Goal: Task Accomplishment & Management: Manage account settings

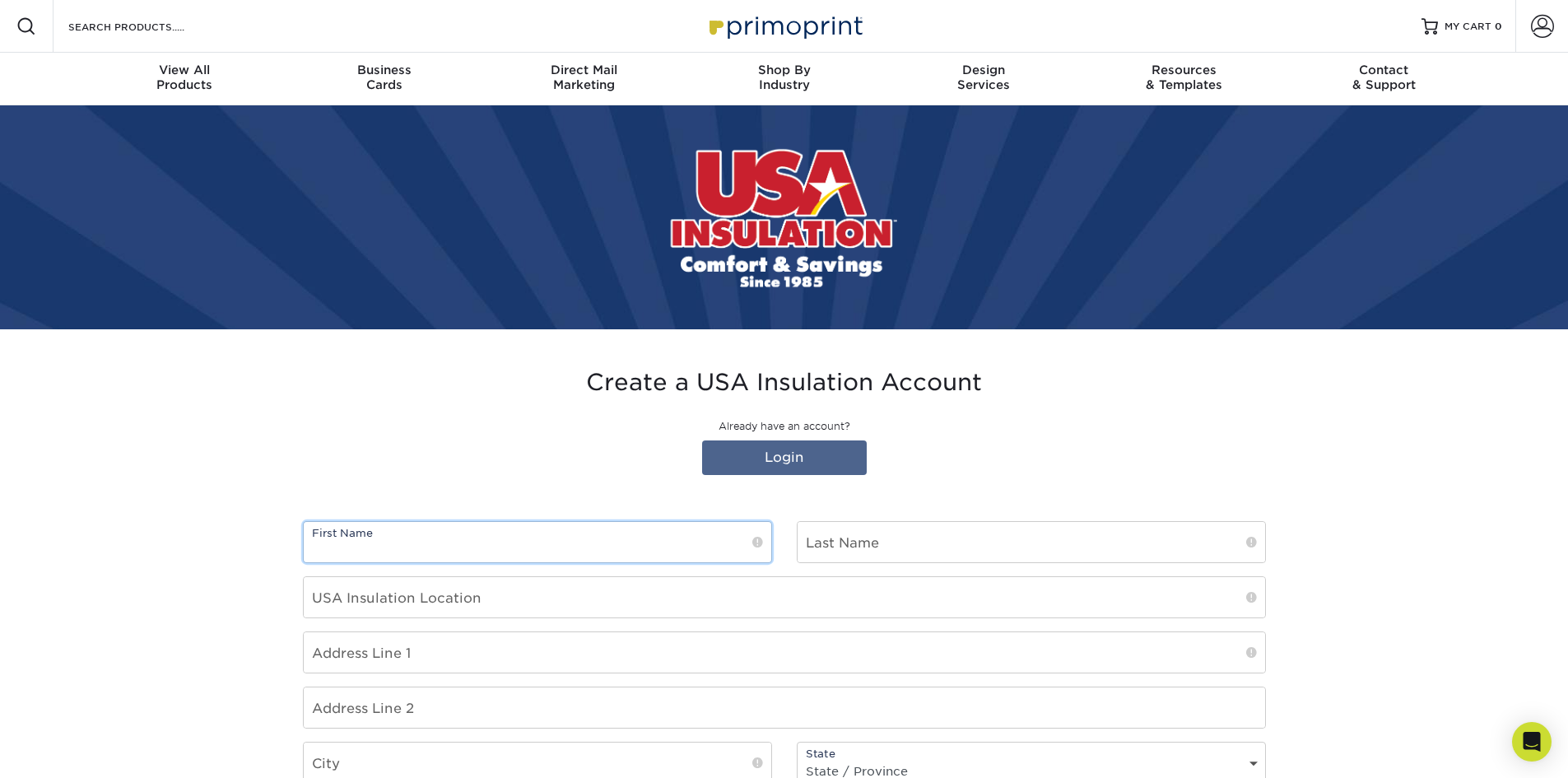
click at [561, 547] on input "text" at bounding box center [538, 542] width 468 height 40
click at [168, 531] on section "Create a USA Insulation Account Already have an account? Login First Name Last …" at bounding box center [784, 727] width 1568 height 795
click at [382, 544] on input "text" at bounding box center [538, 542] width 468 height 40
type input "[PERSON_NAME]"
type input "Merchant"
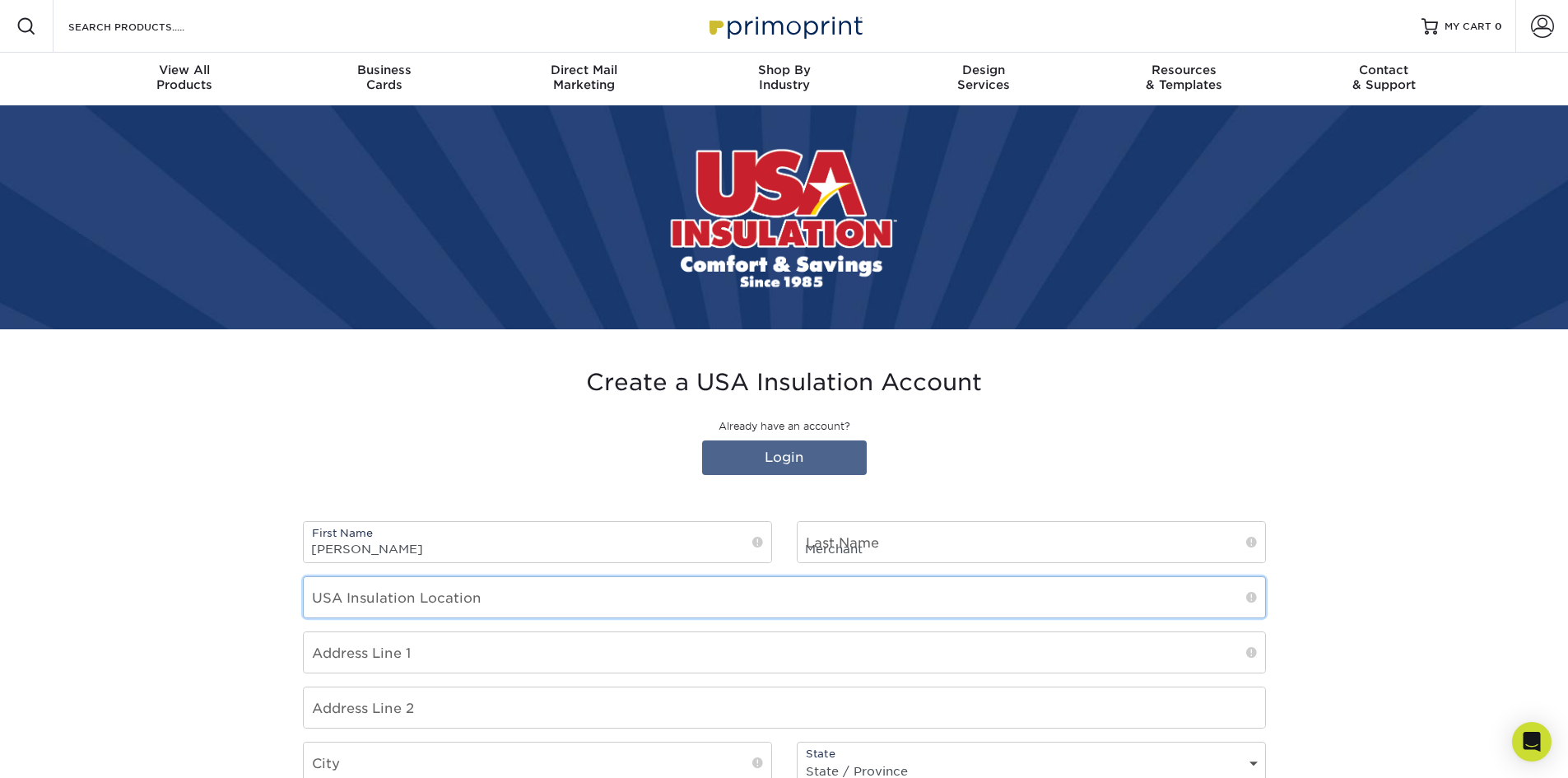
type input "Fairfax County"
type input "12025 New Dominion Pkwy"
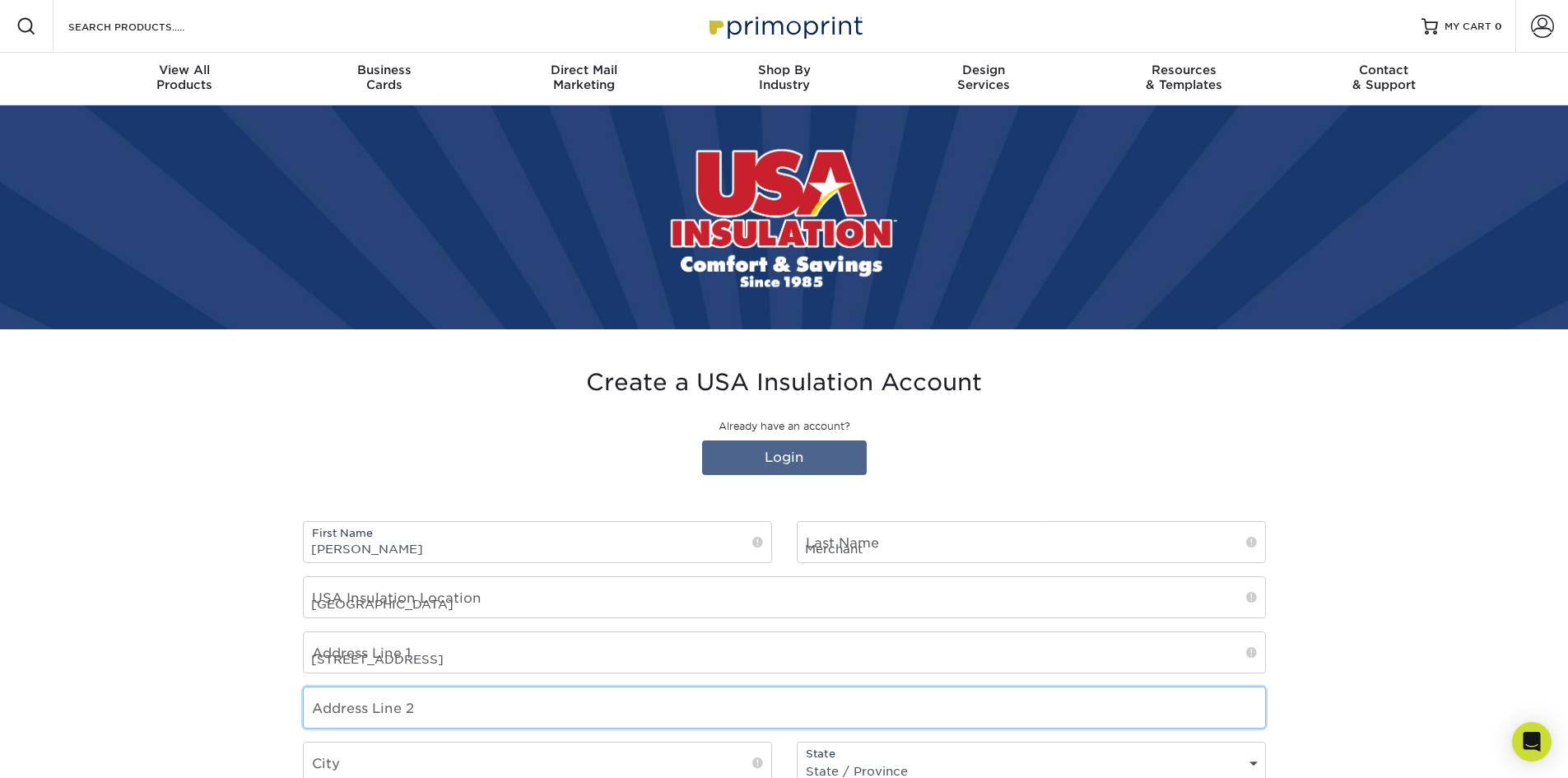
type input "Apt 508"
type input "Reston"
select select "VA"
type input "20190"
select select "US"
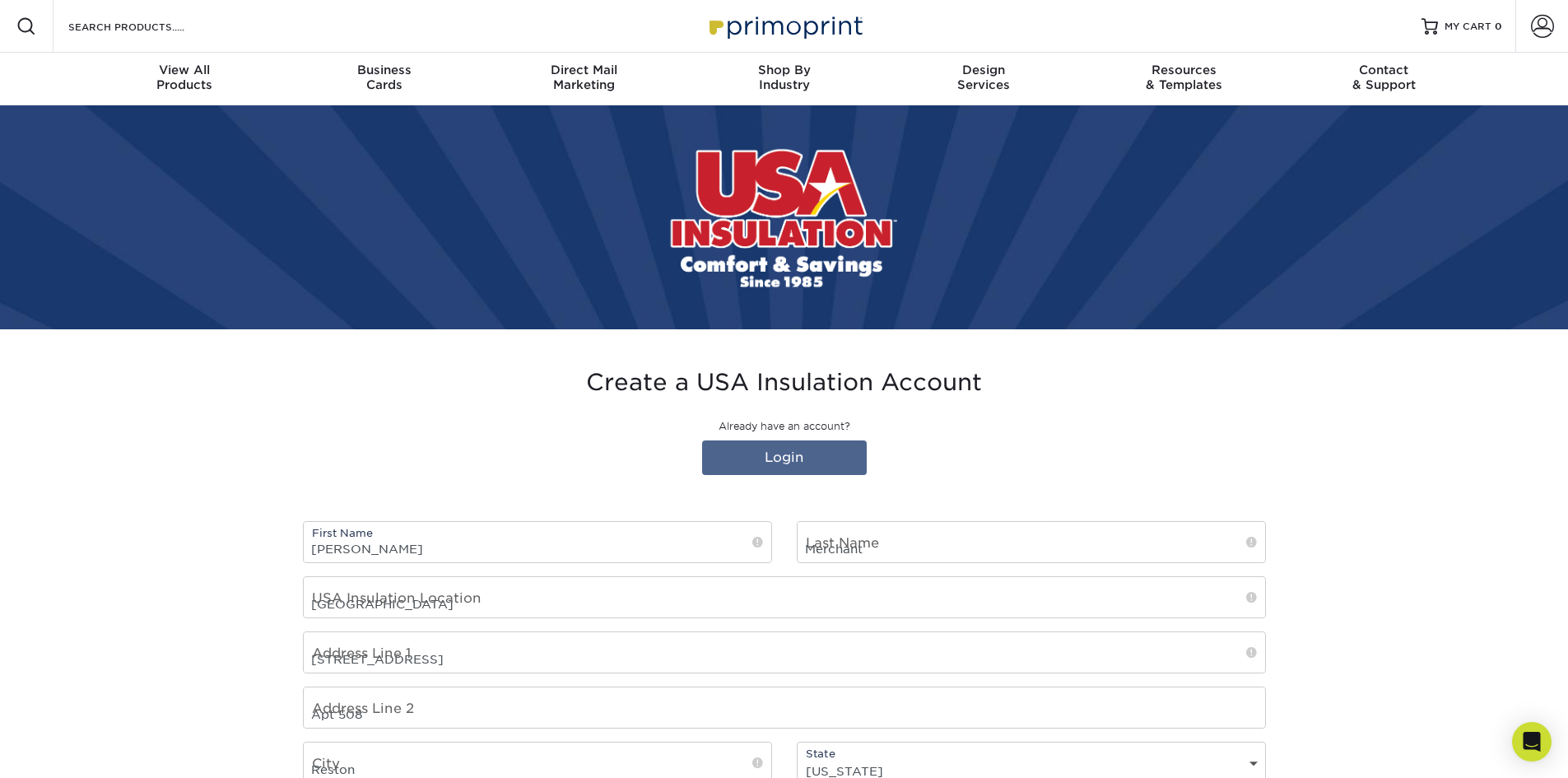
type input "[EMAIL_ADDRESS][DOMAIN_NAME]"
type input "7576812504"
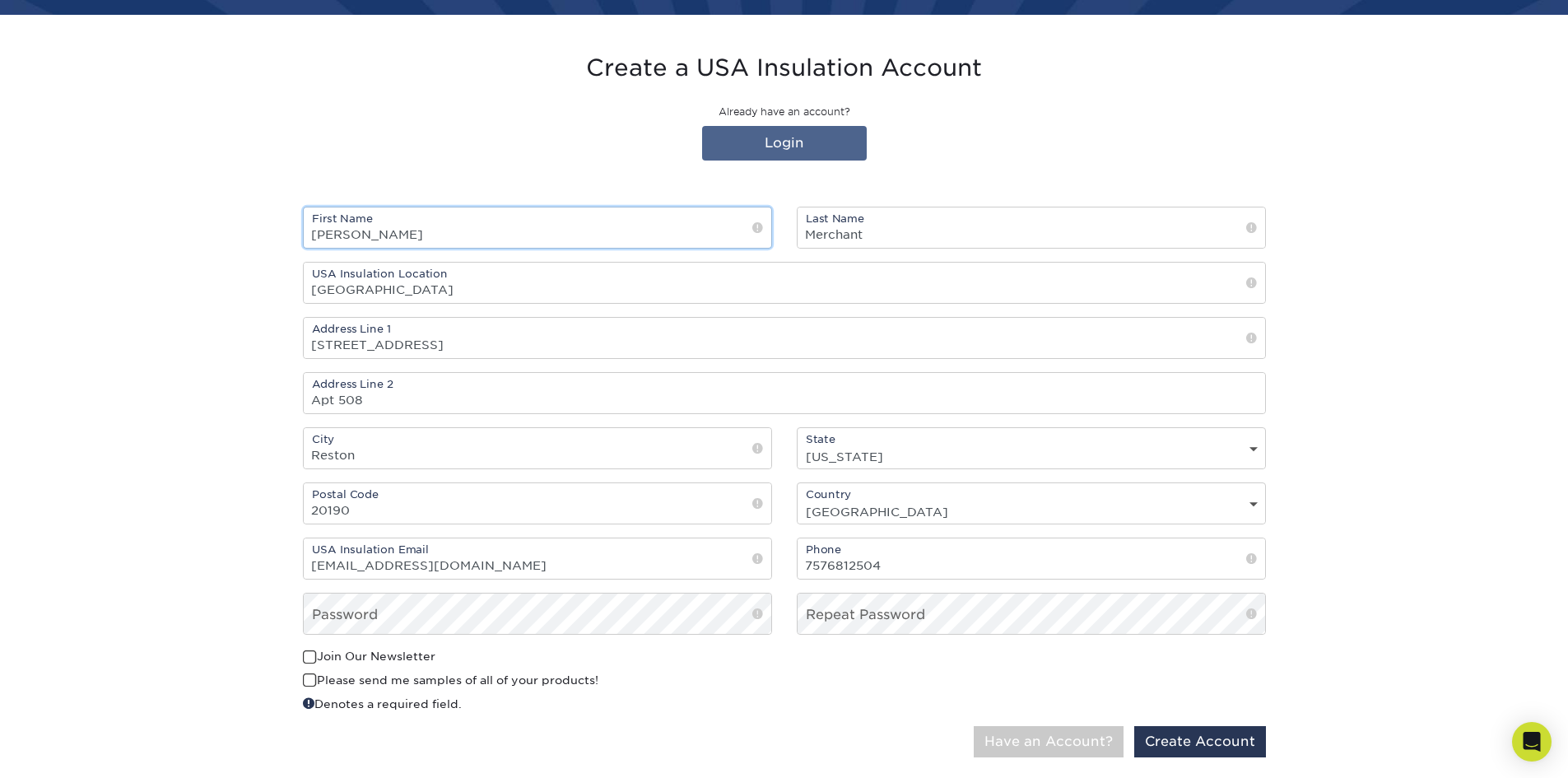
scroll to position [330, 0]
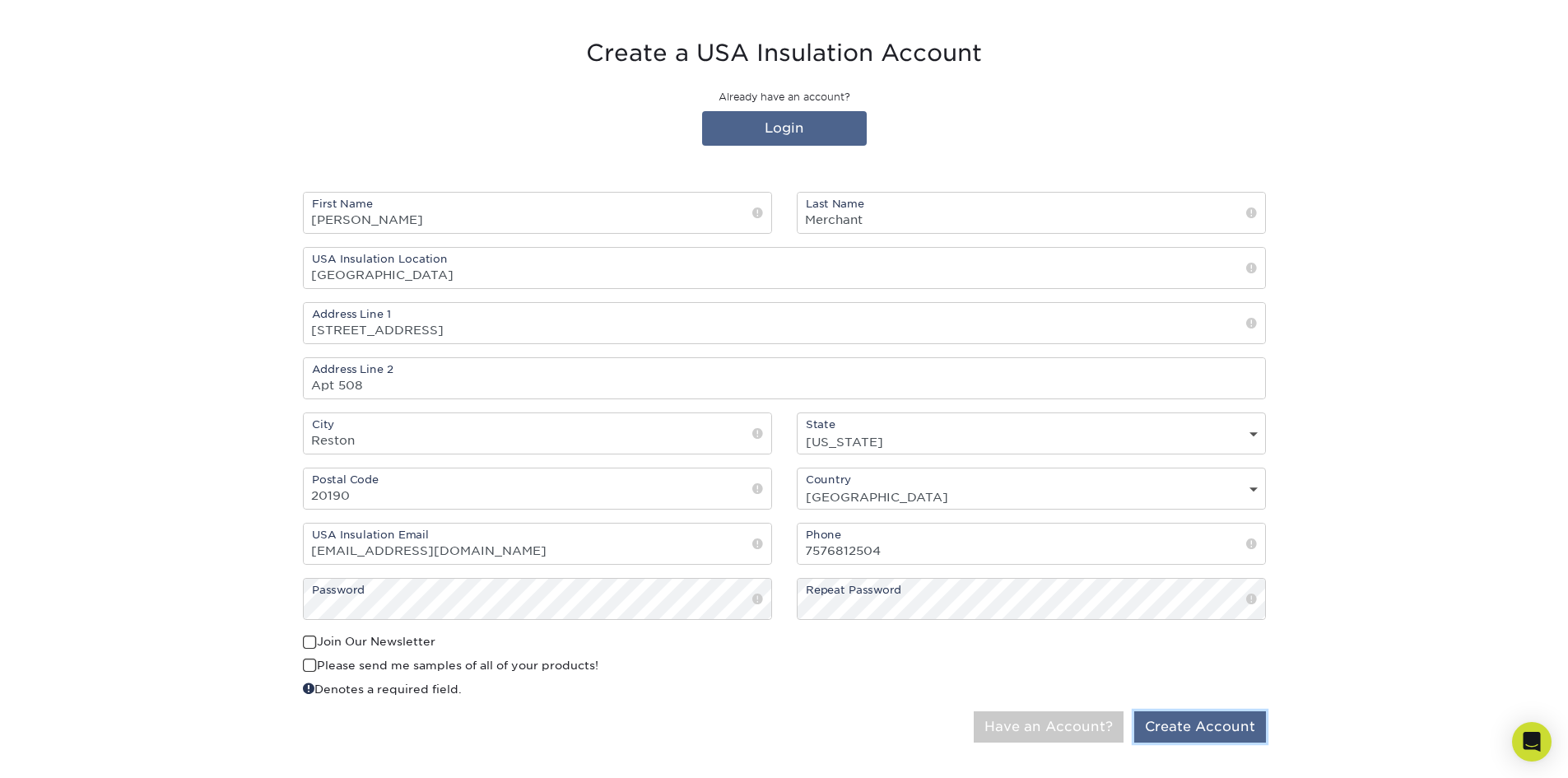
click at [1186, 720] on button "Create Account" at bounding box center [1200, 727] width 132 height 31
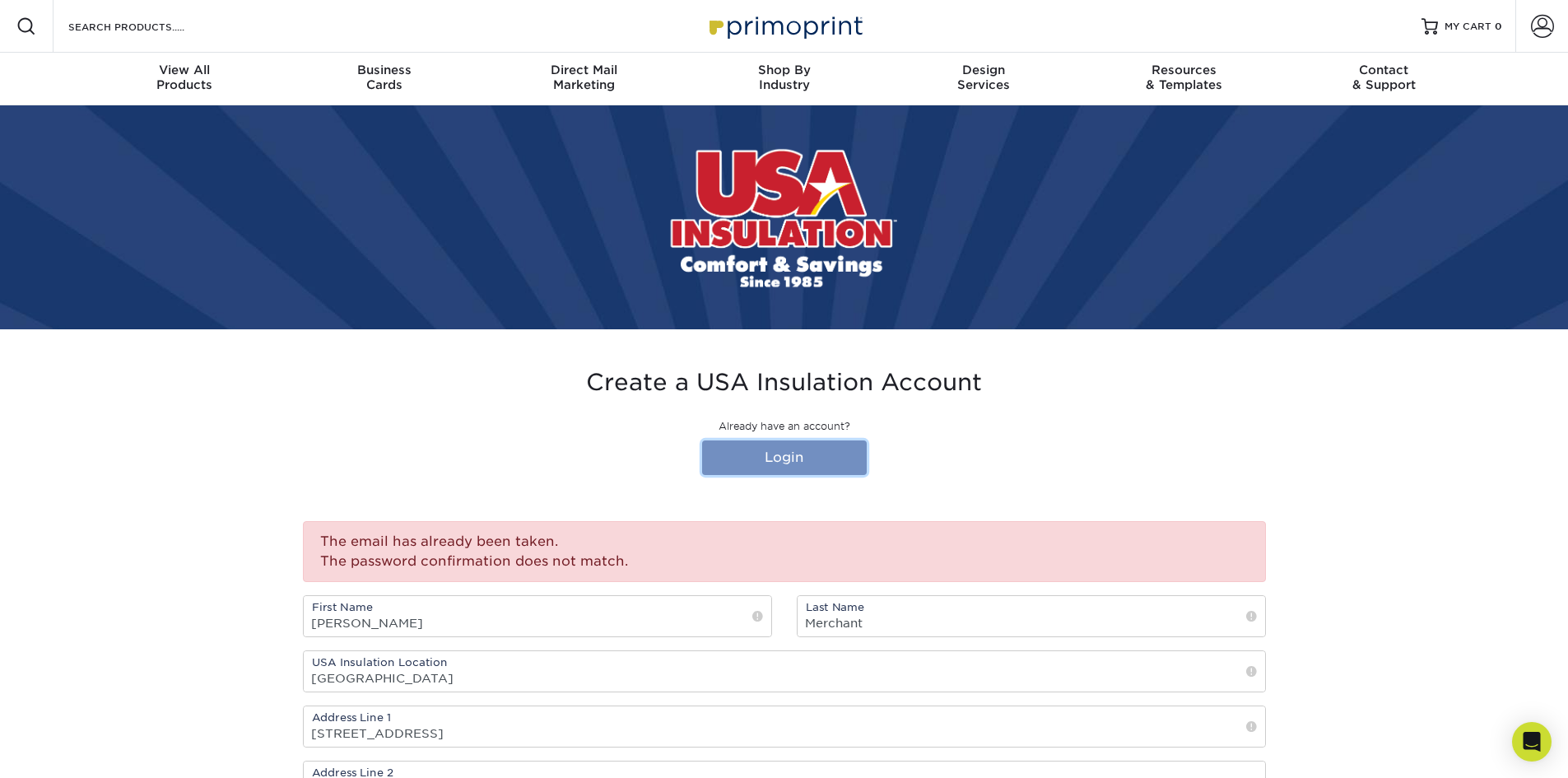
click at [788, 455] on link "Login" at bounding box center [784, 457] width 164 height 35
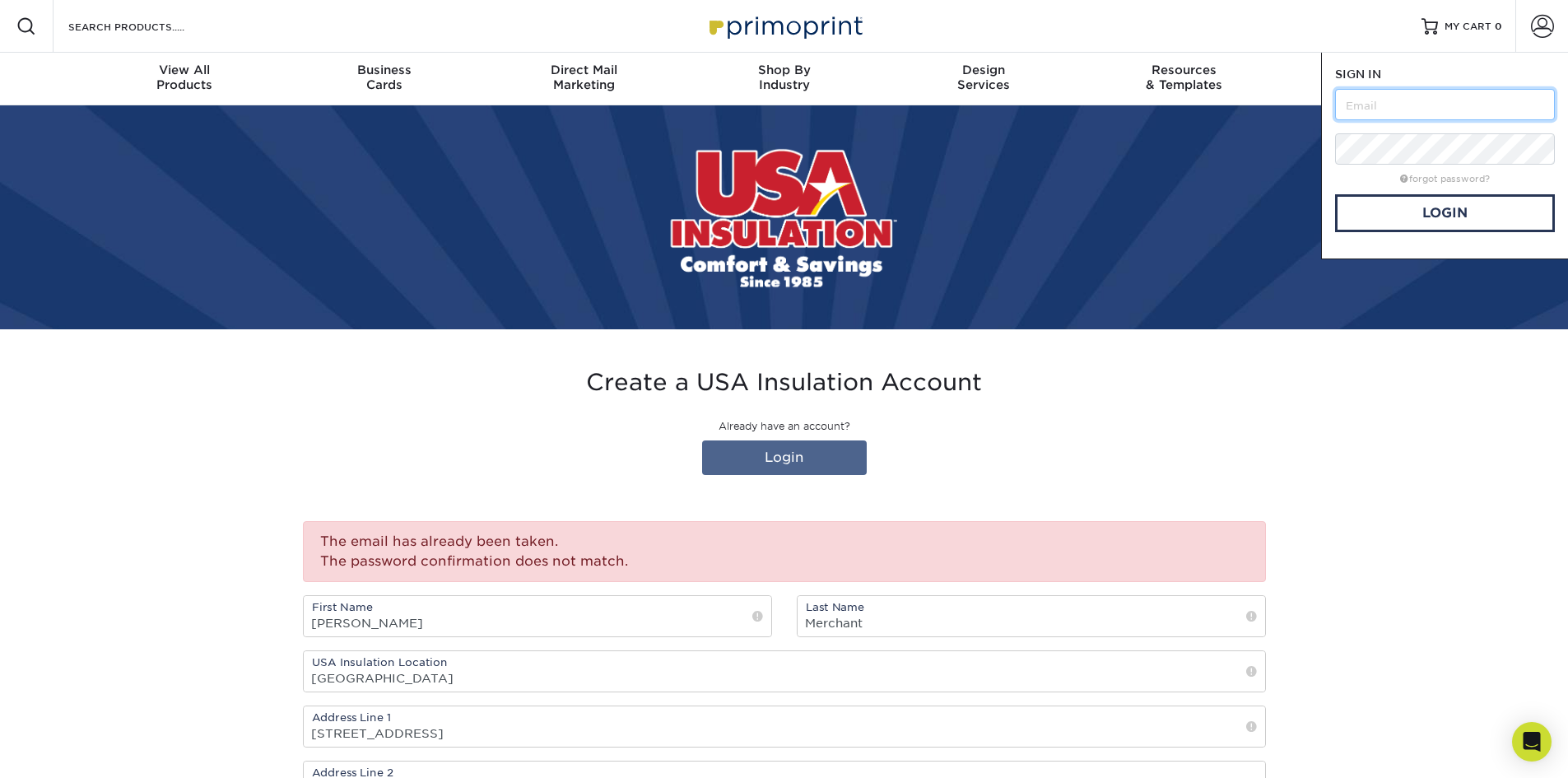
click at [1382, 99] on input "text" at bounding box center [1445, 104] width 220 height 31
type input "[EMAIL_ADDRESS][DOMAIN_NAME]"
click at [1438, 216] on link "Login" at bounding box center [1445, 213] width 220 height 37
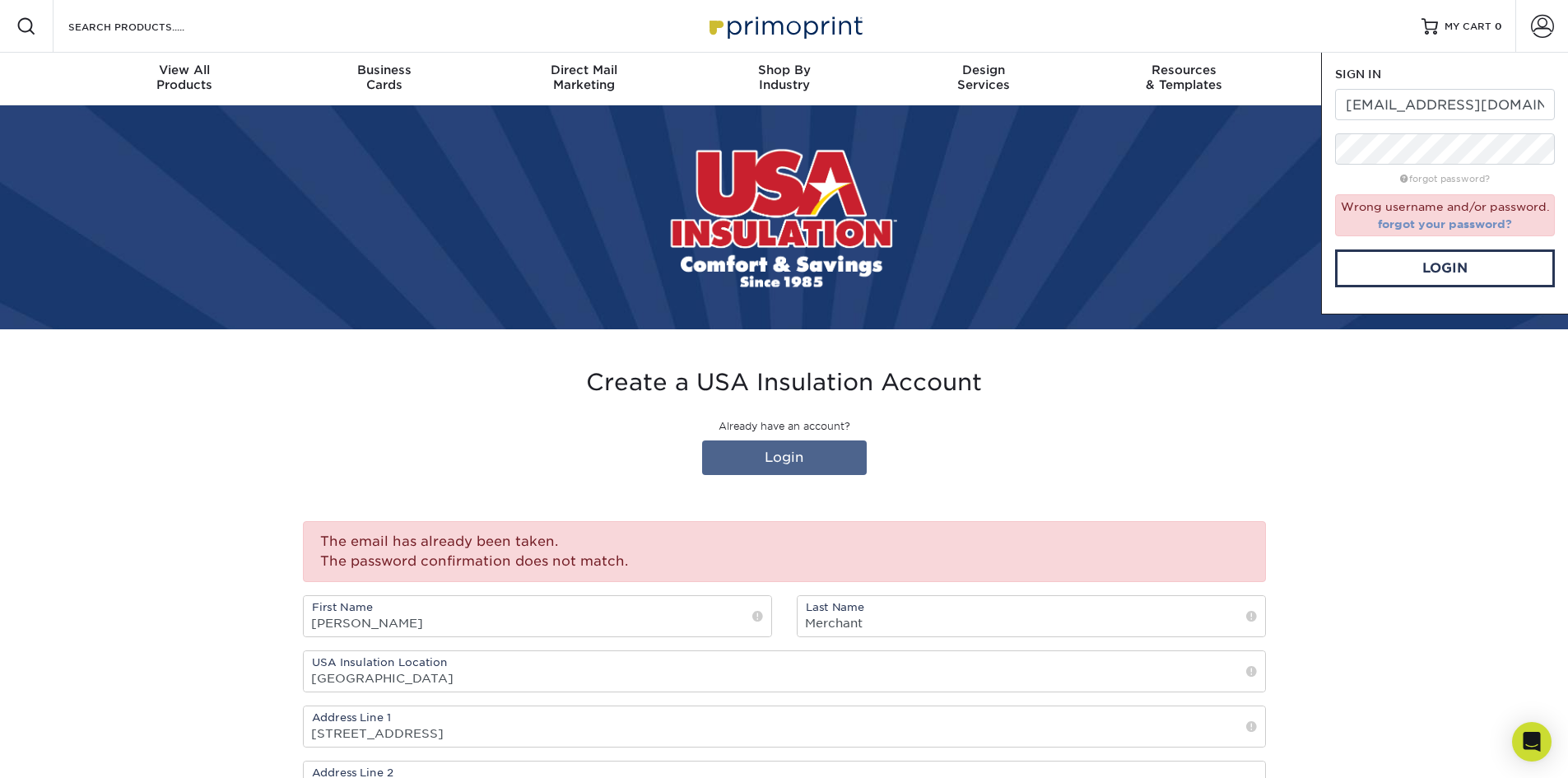
click at [1441, 224] on link "forgot your password?" at bounding box center [1445, 224] width 134 height 13
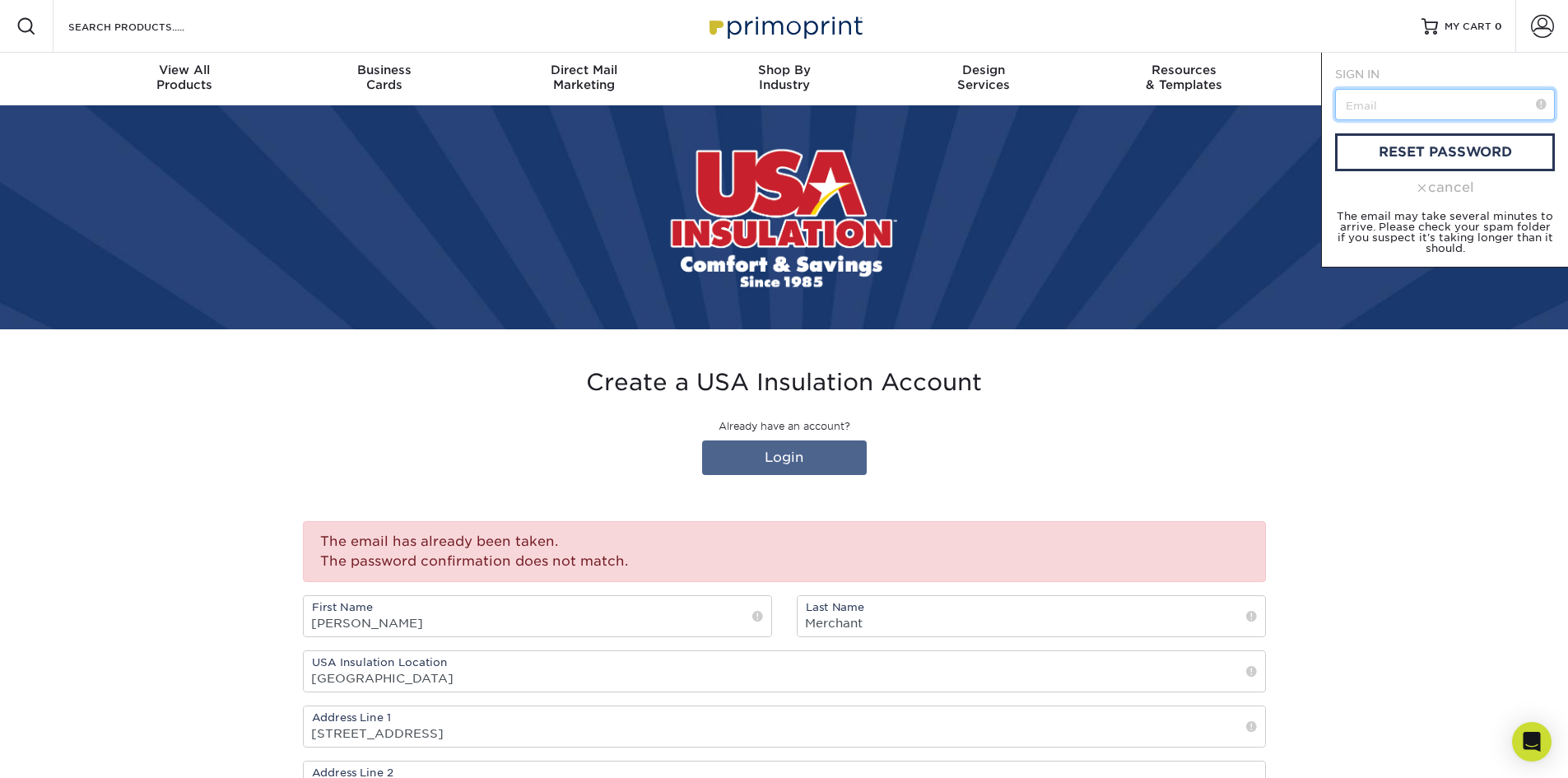
click at [1398, 106] on input "text" at bounding box center [1445, 104] width 220 height 31
type input "[EMAIL_ADDRESS][DOMAIN_NAME]"
click at [1424, 147] on link "reset password" at bounding box center [1445, 152] width 220 height 37
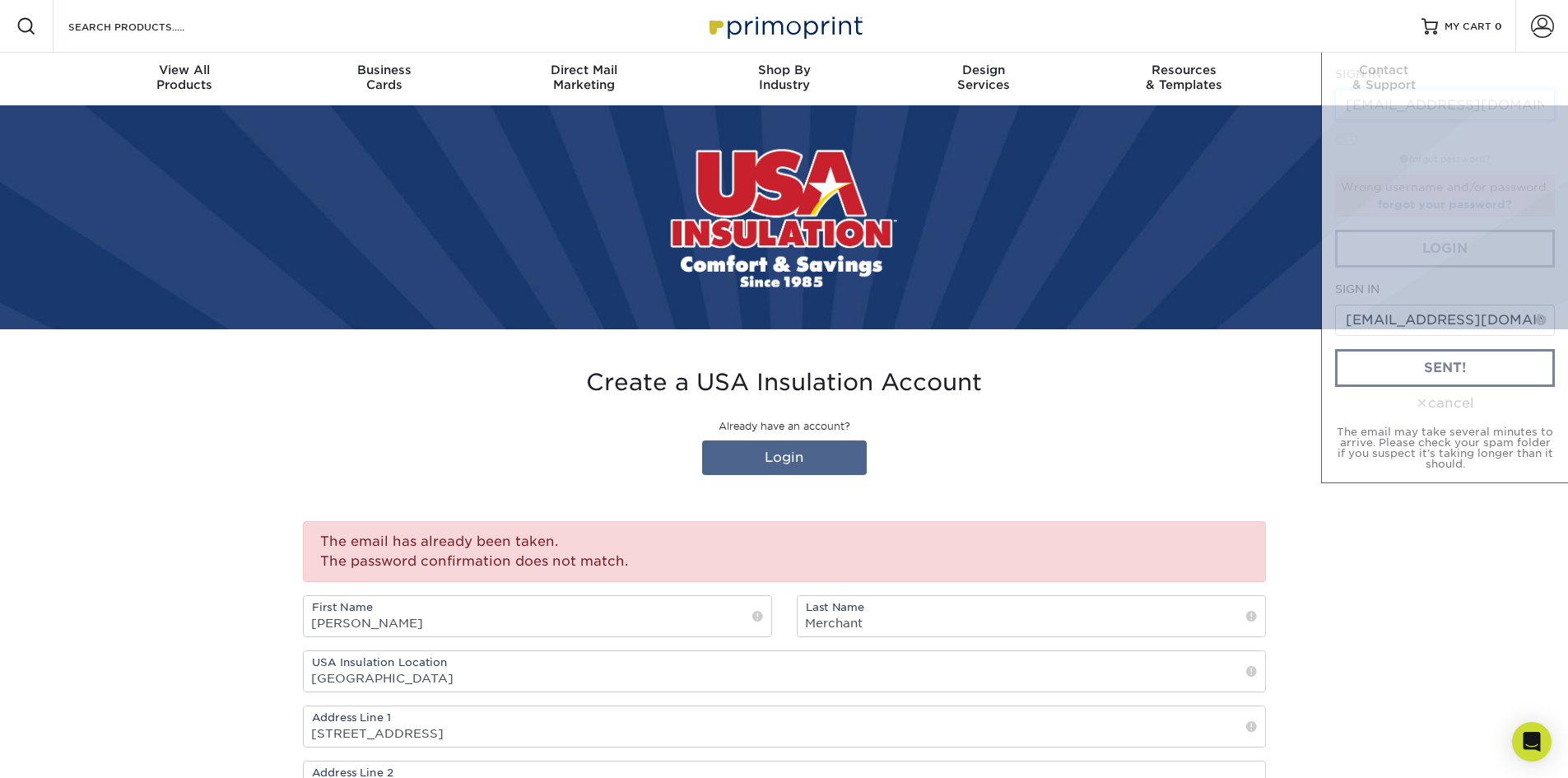
scroll to position [0, 1]
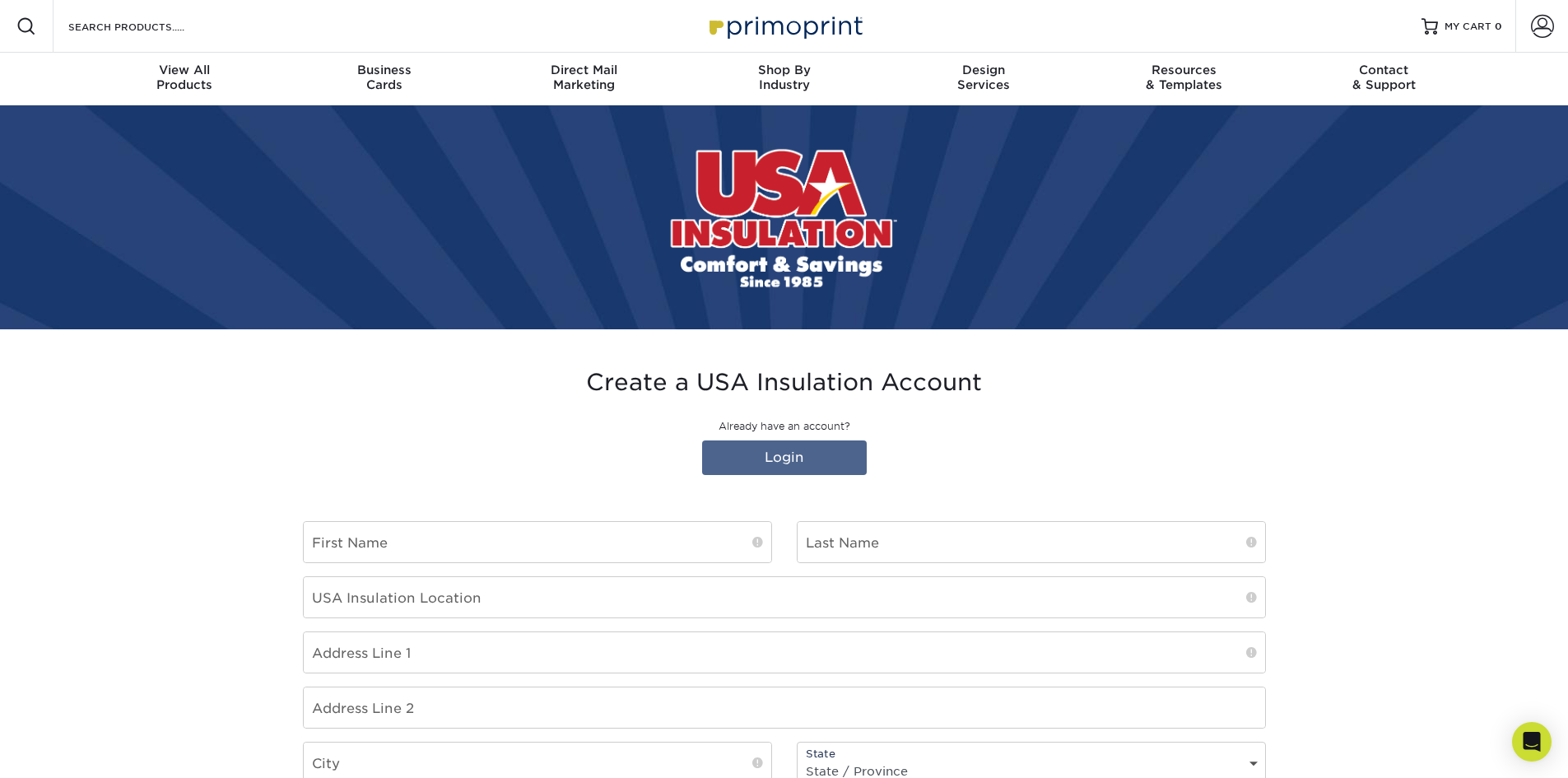
click at [389, 468] on div "Create a USA Insulation Account Already have an account? Login" at bounding box center [784, 426] width 963 height 113
click at [569, 419] on p "Already have an account?" at bounding box center [784, 426] width 963 height 15
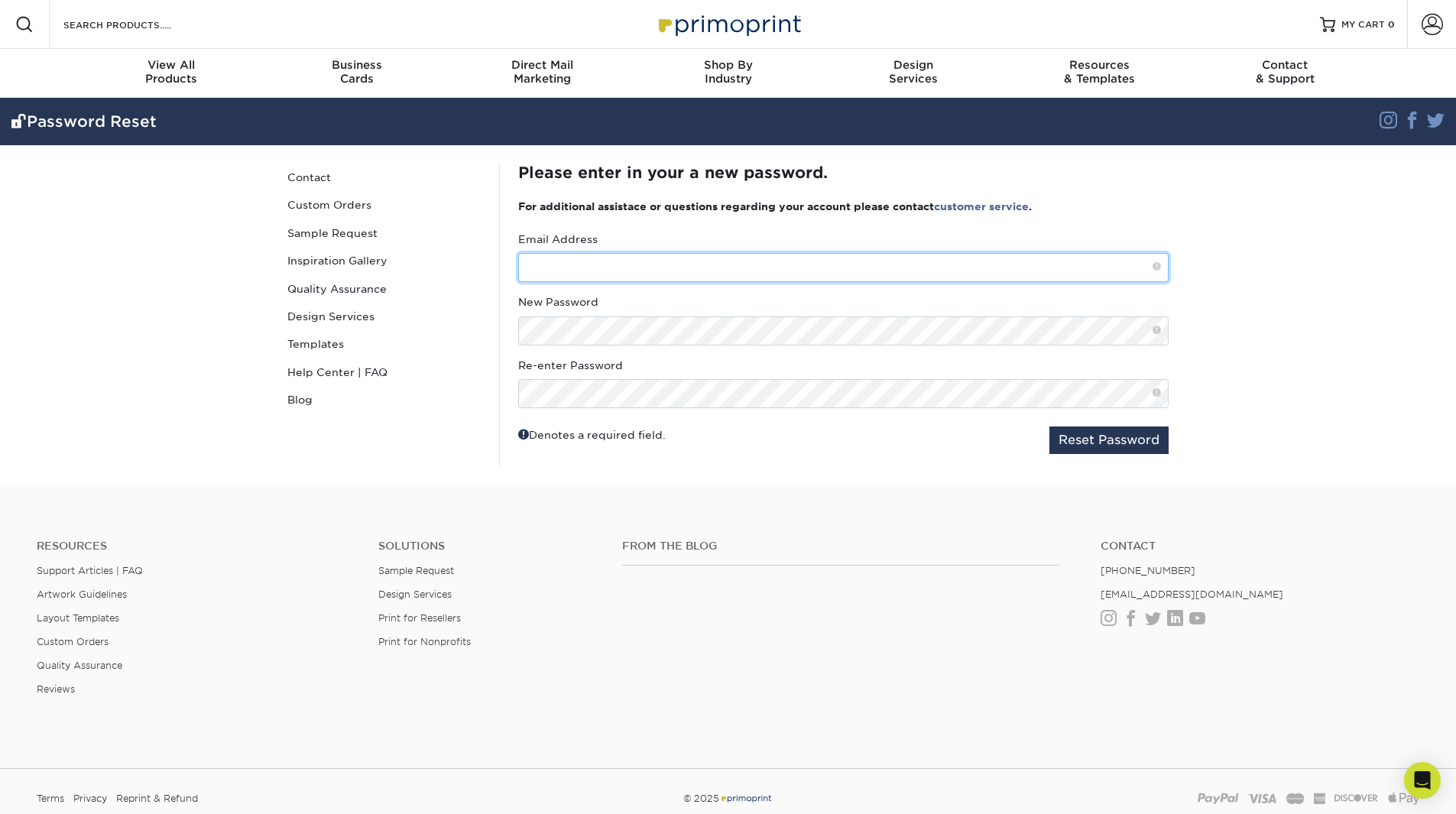
click at [534, 262] on input "text" at bounding box center [843, 267] width 650 height 29
type input "jmerchant@usainsulation.net"
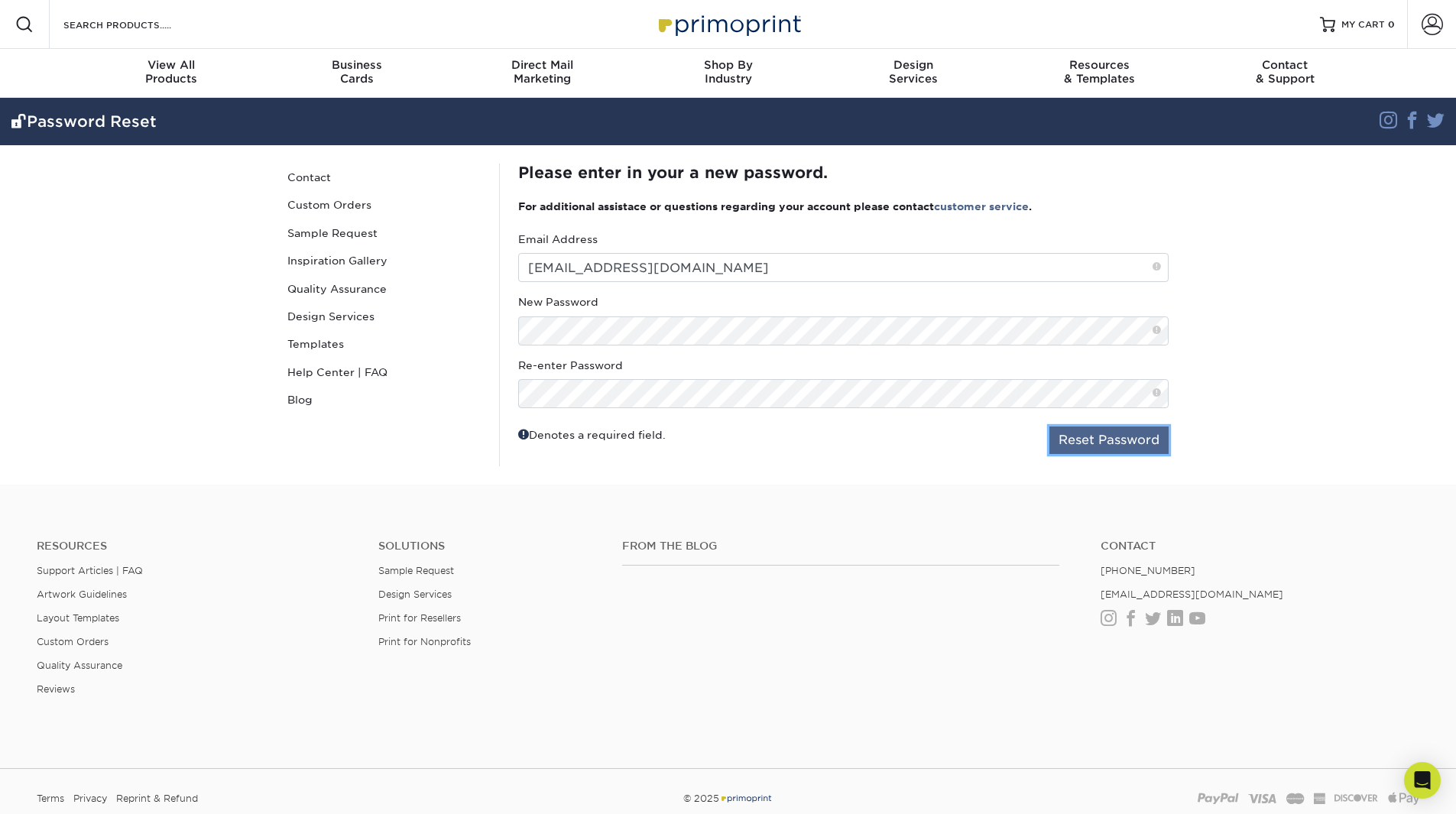
click at [1091, 438] on button "Reset Password" at bounding box center [1109, 440] width 120 height 27
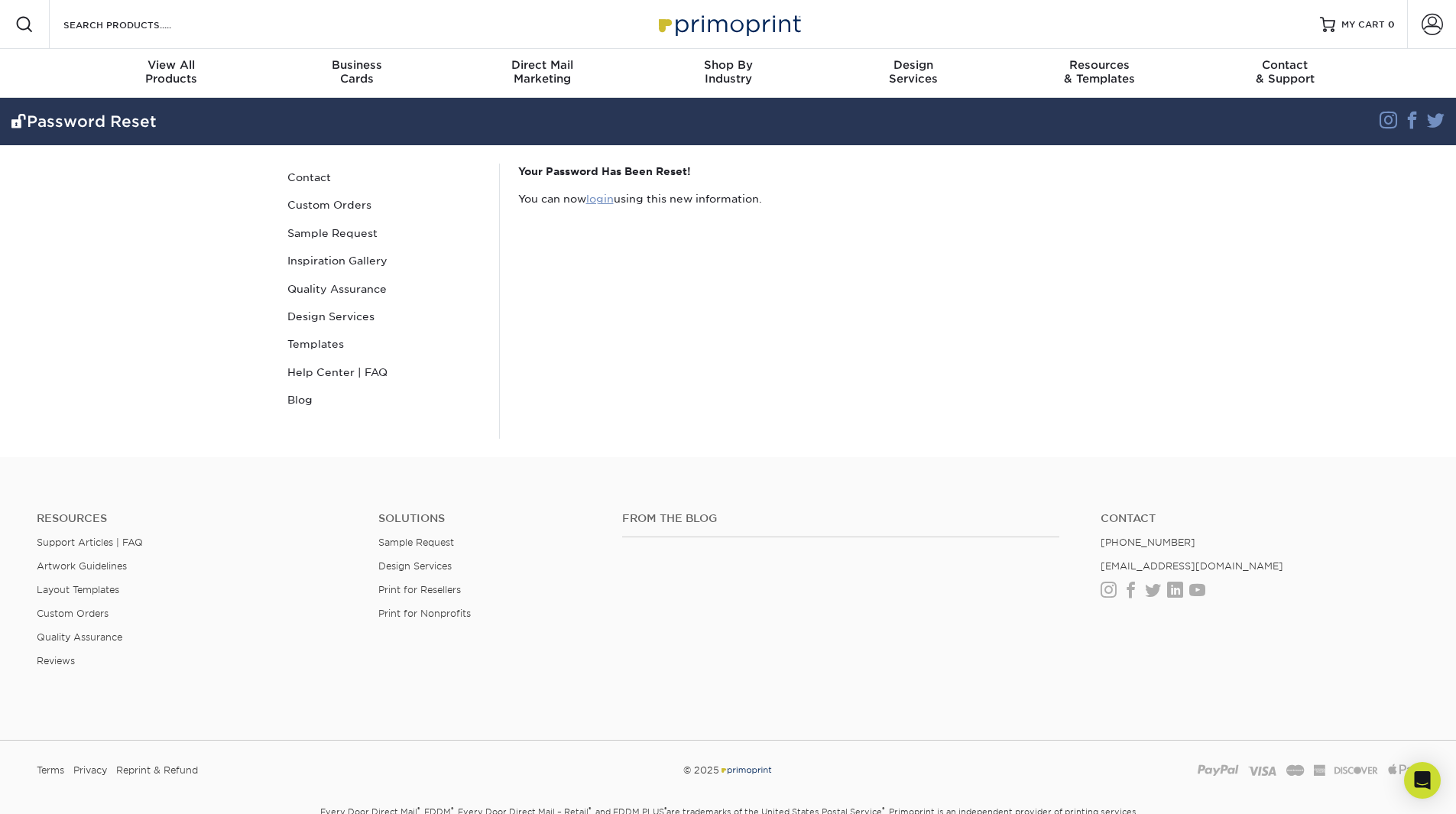
click at [604, 198] on link "login" at bounding box center [600, 198] width 27 height 12
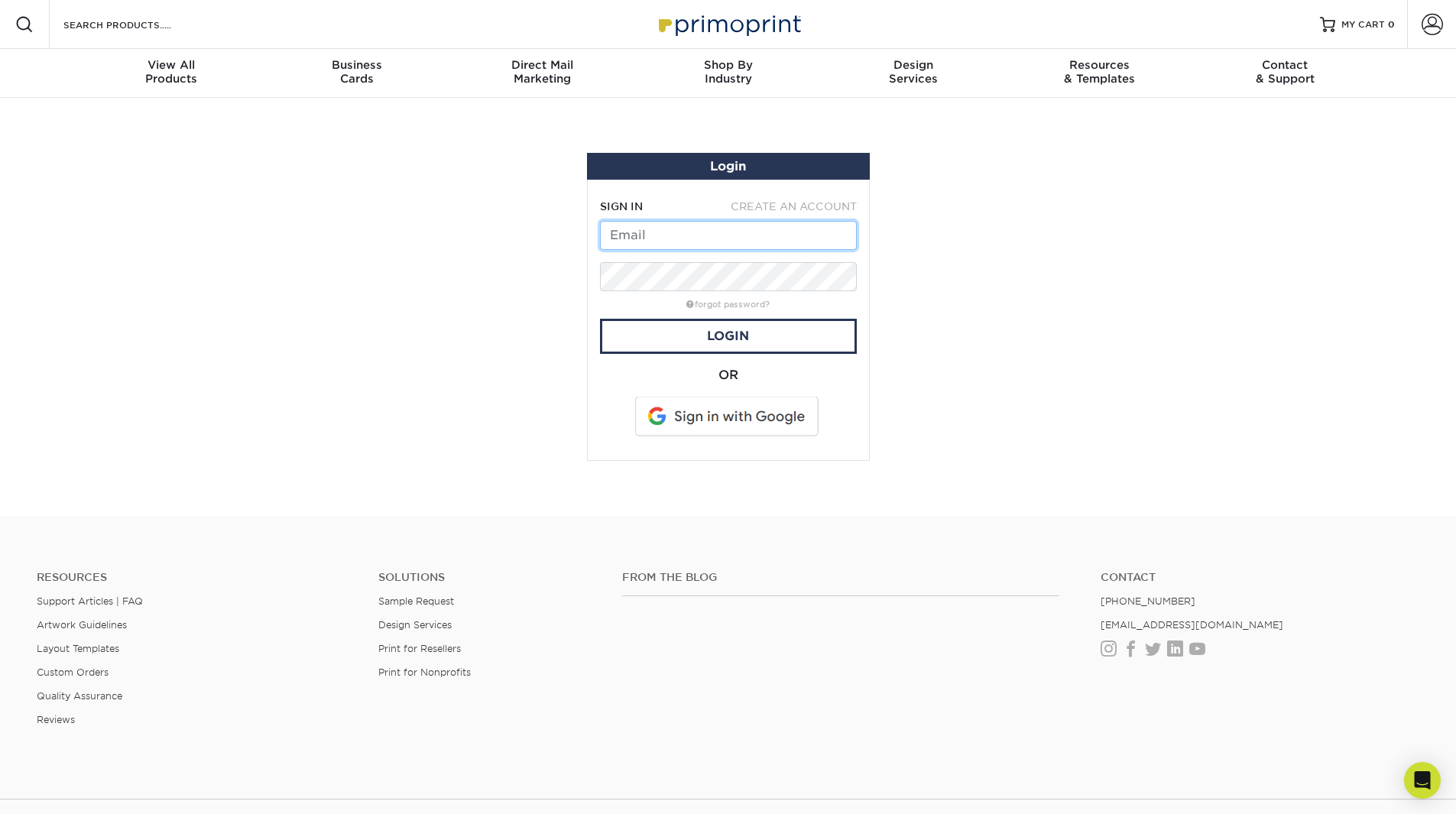
drag, startPoint x: 653, startPoint y: 231, endPoint x: 665, endPoint y: 230, distance: 12.0
click at [665, 230] on input "text" at bounding box center [728, 236] width 257 height 29
type input "jmerchant@usainsulation.net"
click at [725, 331] on link "Login" at bounding box center [728, 336] width 257 height 35
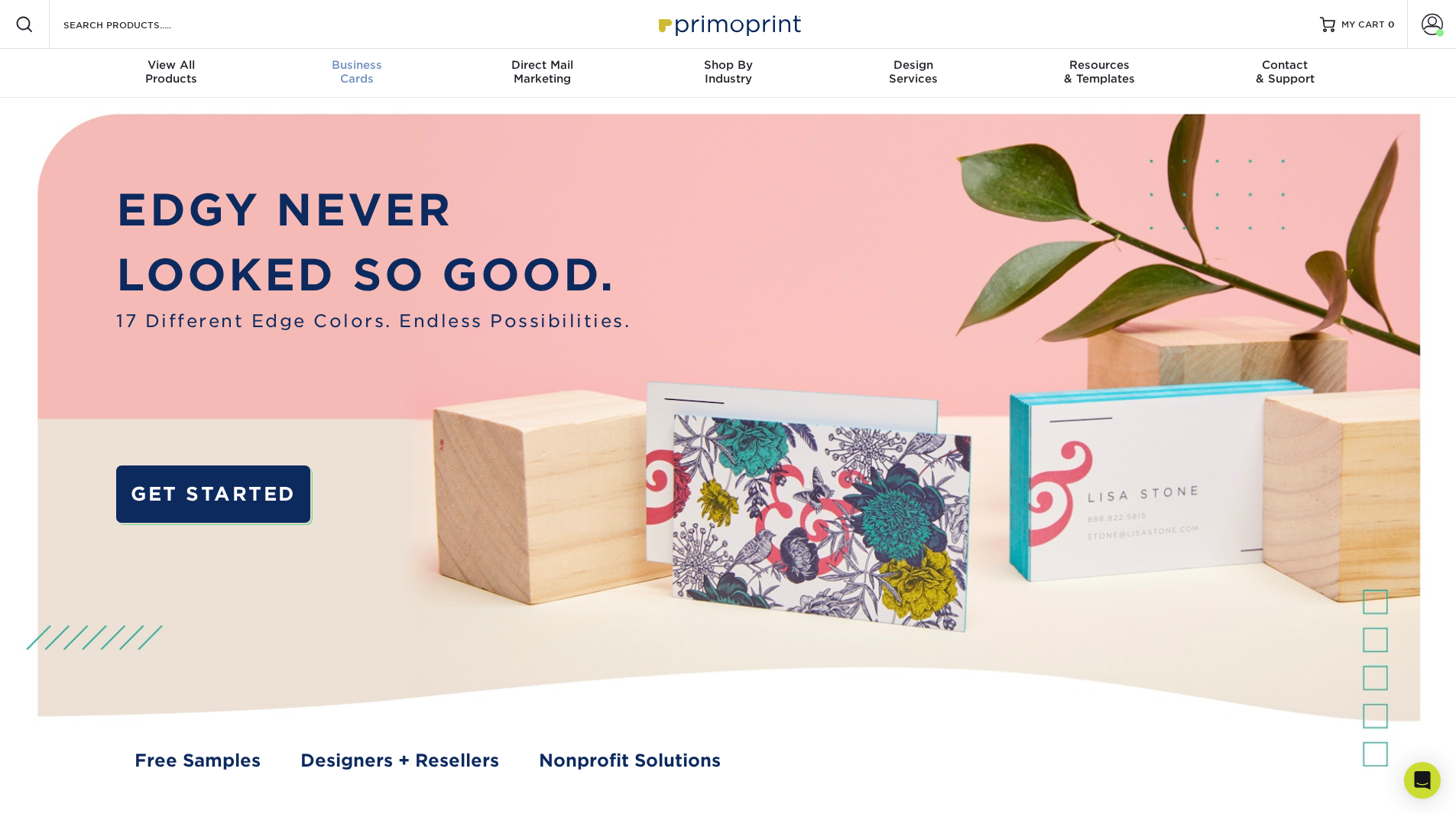
click at [363, 75] on div "Business Cards" at bounding box center [356, 72] width 186 height 27
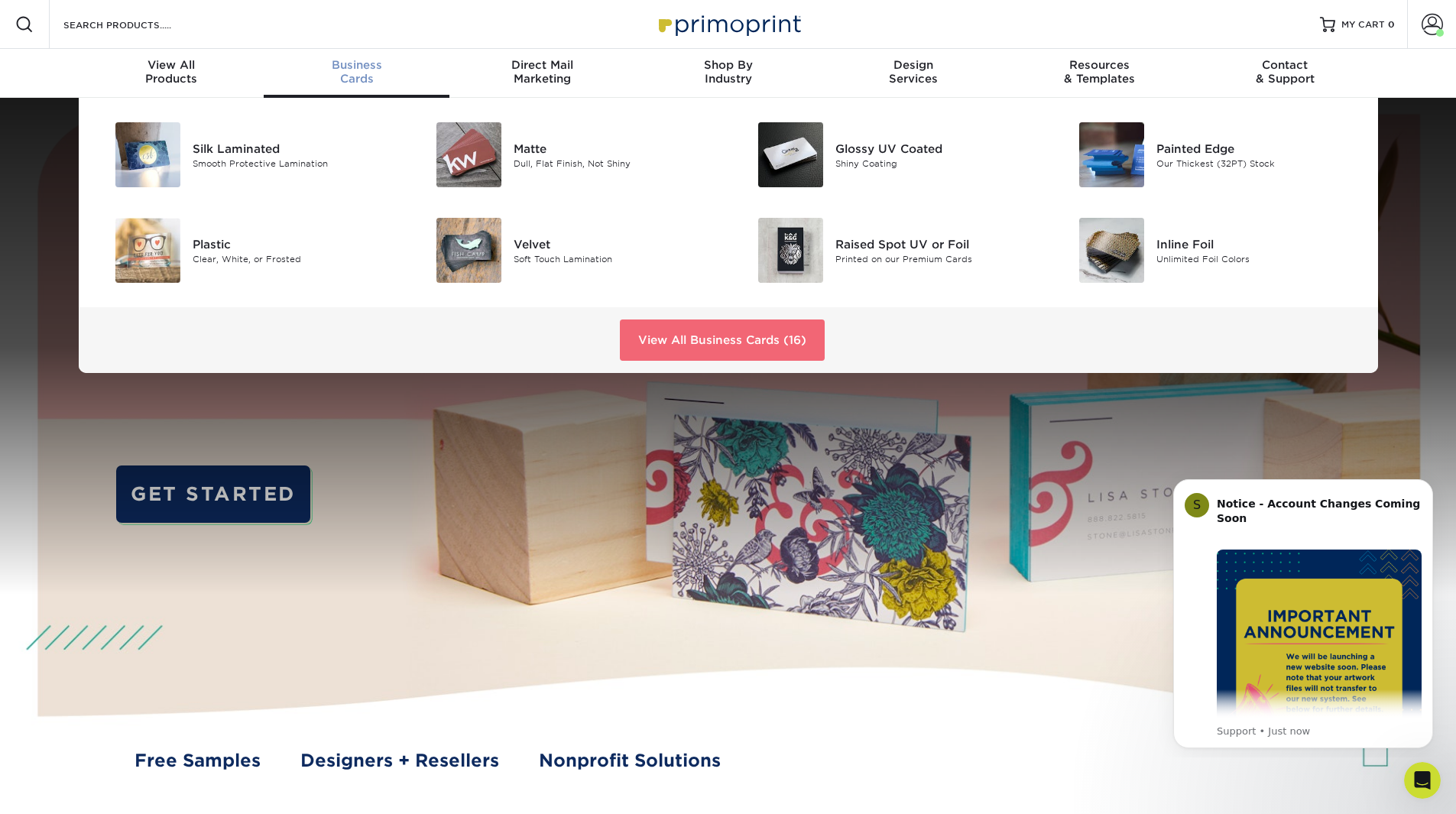
click at [658, 343] on link "View All Business Cards (16)" at bounding box center [722, 340] width 205 height 42
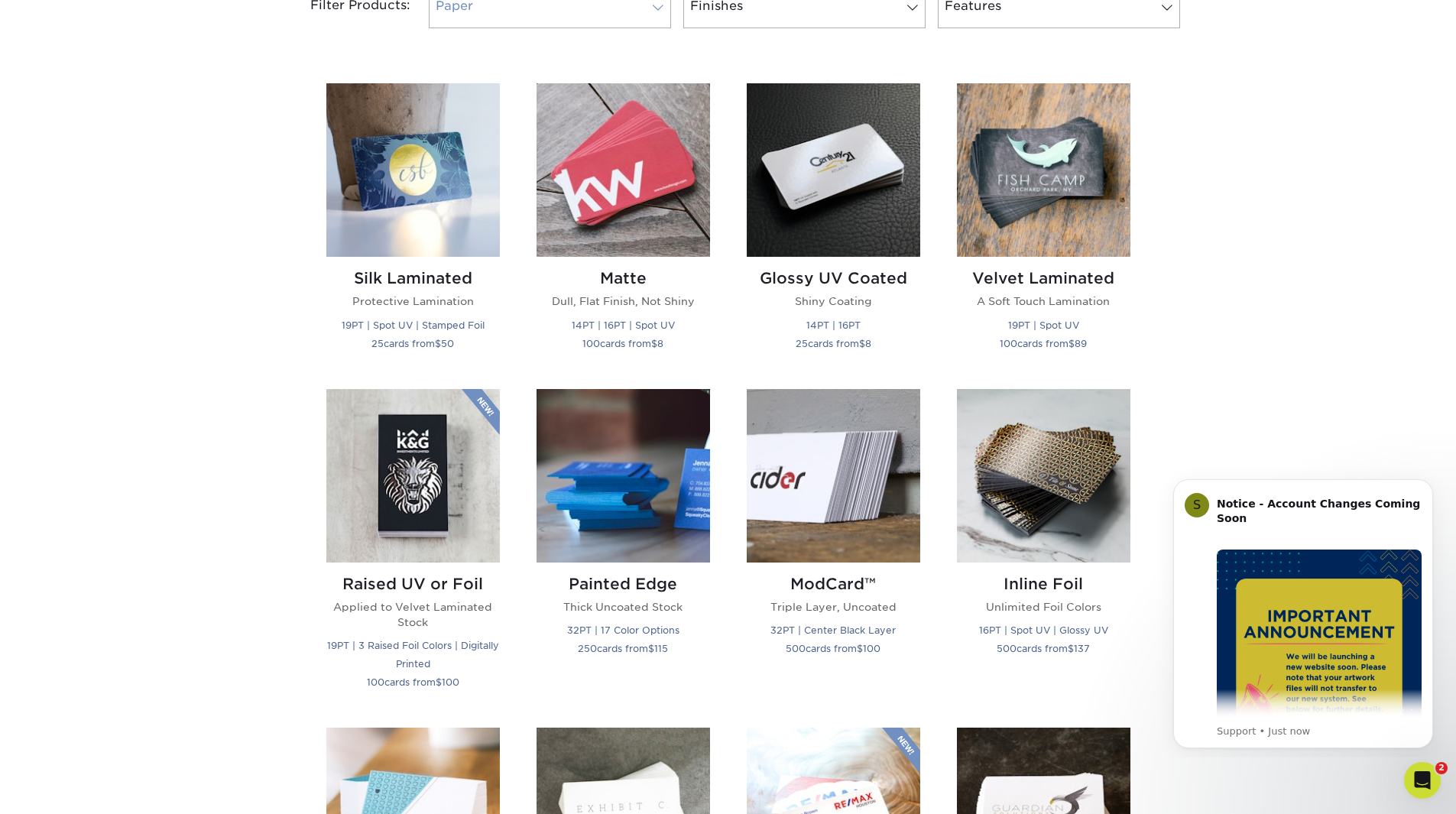
scroll to position [688, 0]
